Goal: Task Accomplishment & Management: Use online tool/utility

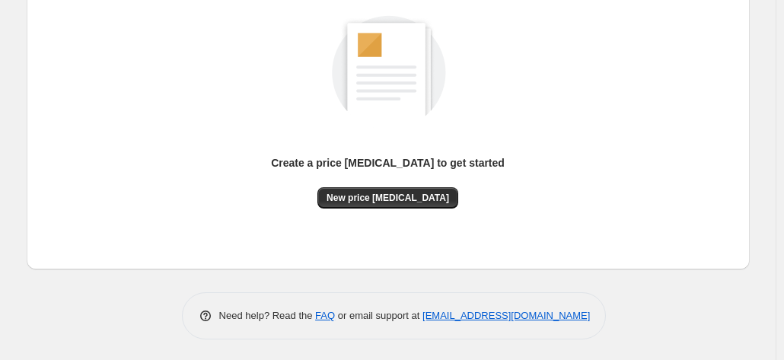
scroll to position [209, 0]
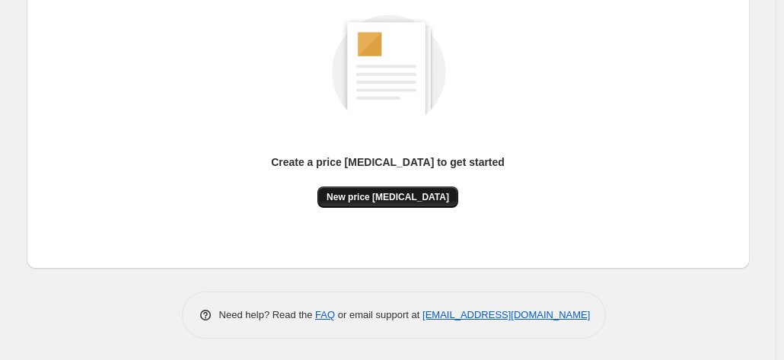
click at [377, 196] on span "New price [MEDICAL_DATA]" at bounding box center [387, 197] width 122 height 12
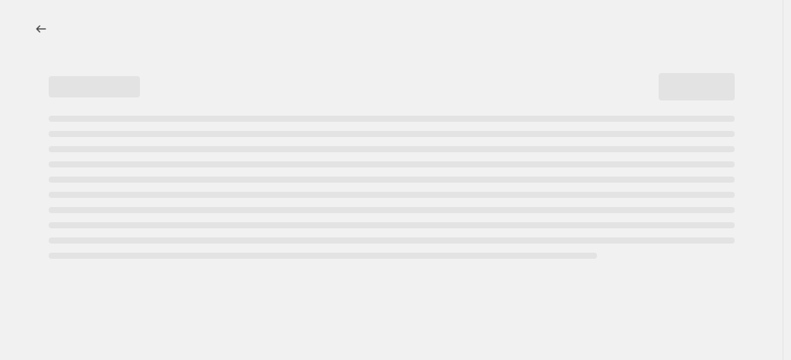
select select "percentage"
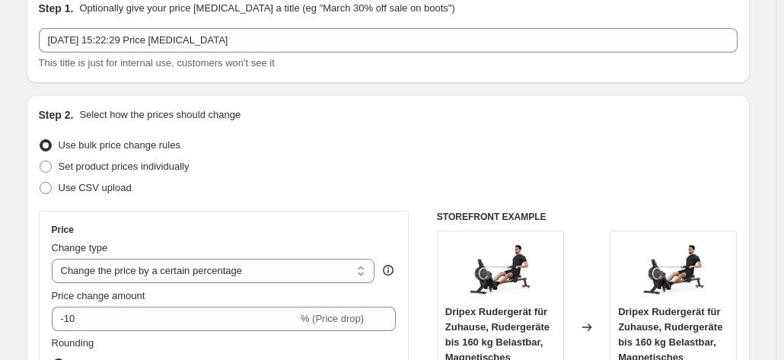
scroll to position [152, 0]
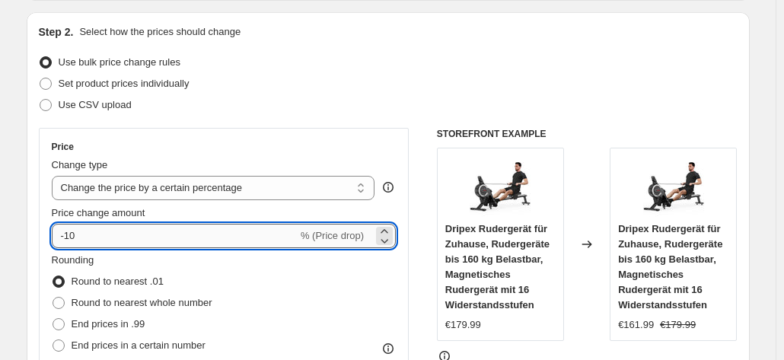
click at [120, 227] on input "-10" at bounding box center [175, 236] width 246 height 24
type input "-1"
type input "-30"
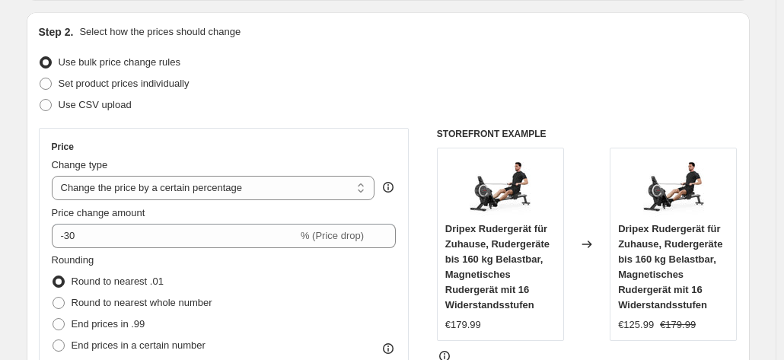
click at [364, 134] on div "Price Change type Change the price to a certain amount Change the price by a ce…" at bounding box center [224, 265] width 370 height 275
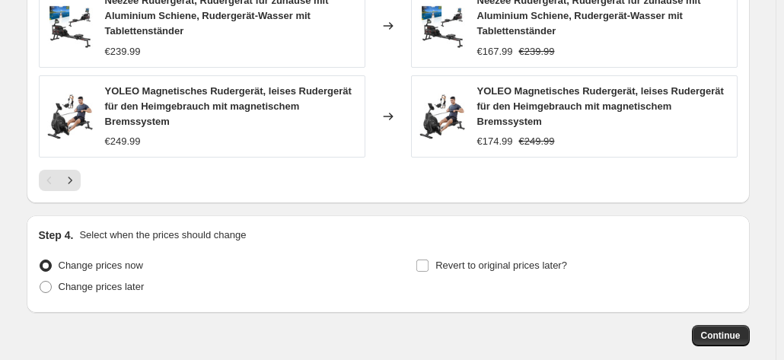
scroll to position [1273, 0]
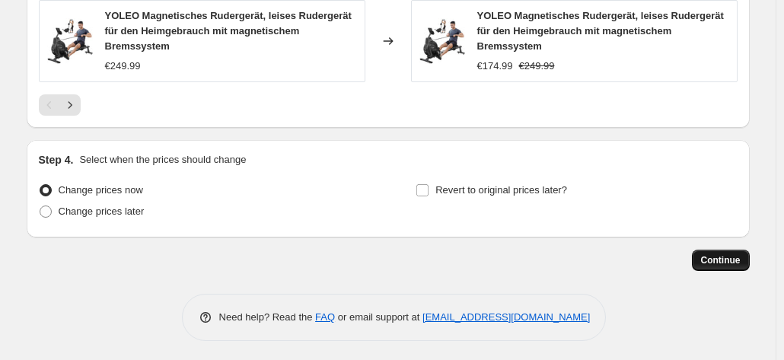
click at [730, 261] on span "Continue" at bounding box center [721, 260] width 40 height 12
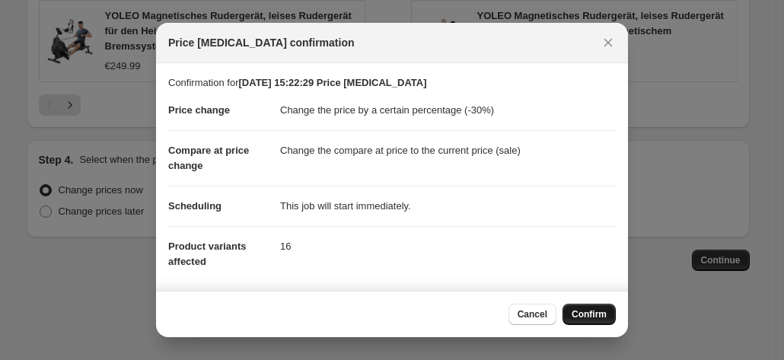
click at [581, 317] on span "Confirm" at bounding box center [588, 314] width 35 height 12
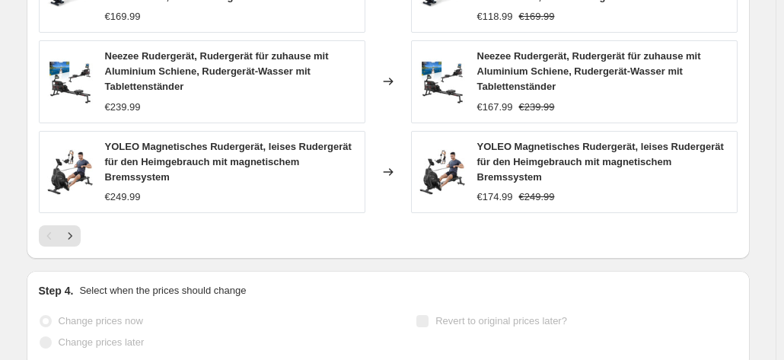
scroll to position [1312, 0]
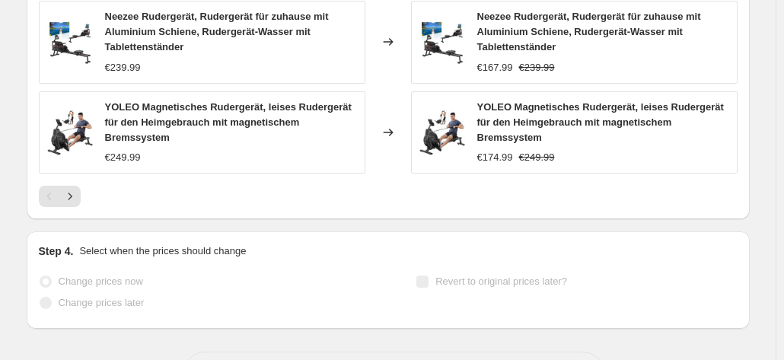
select select "percentage"
